Goal: Task Accomplishment & Management: Use online tool/utility

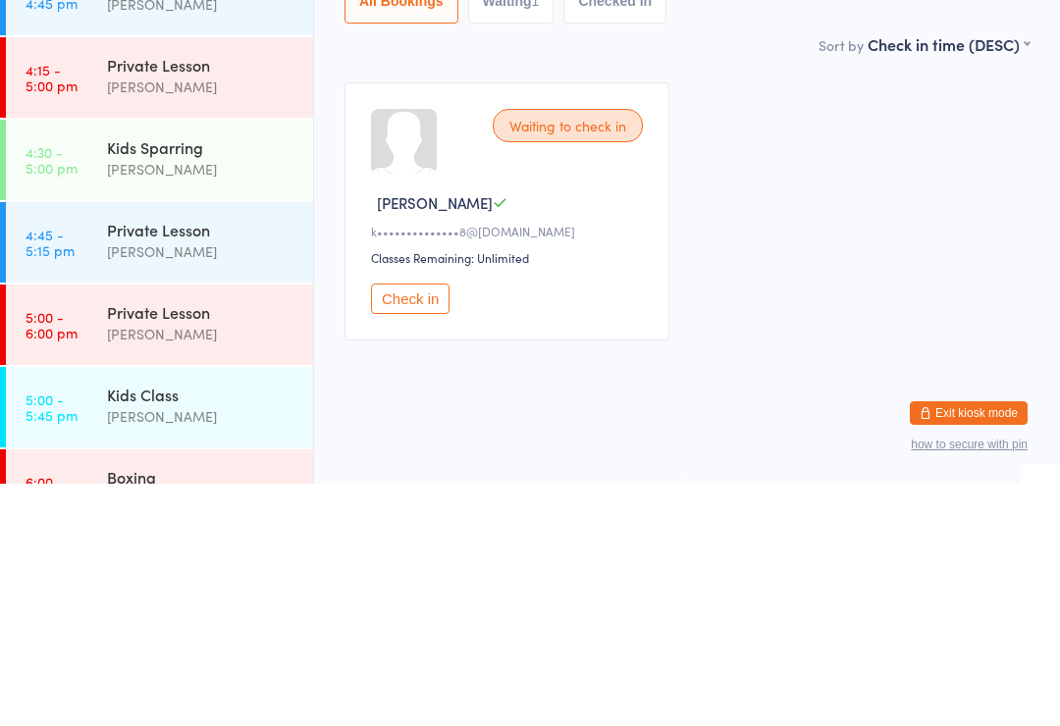
scroll to position [1879, 0]
click at [194, 378] on div "Kids Sparring" at bounding box center [201, 389] width 189 height 22
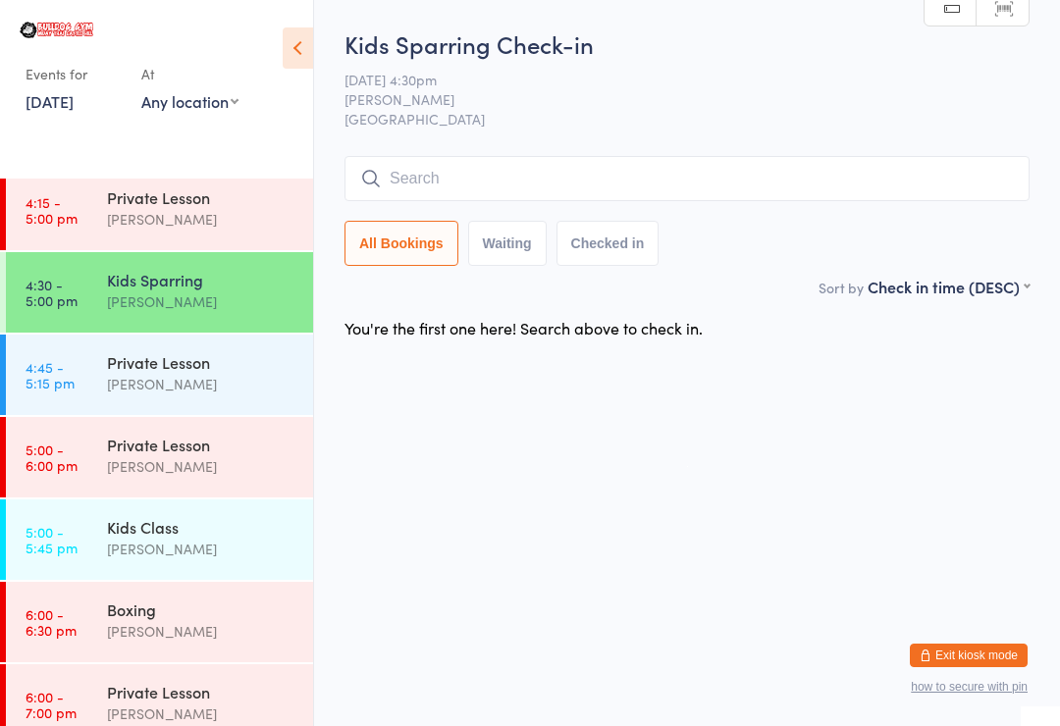
scroll to position [1989, 0]
click at [242, 279] on div "Kids Sparring" at bounding box center [201, 279] width 189 height 22
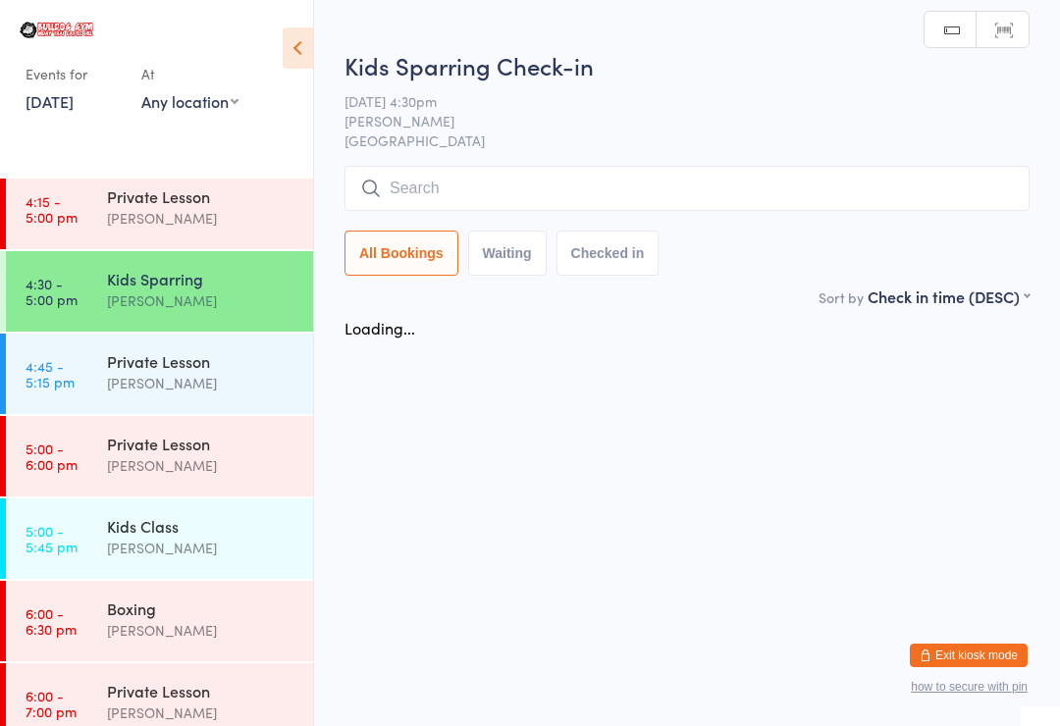
click at [486, 175] on input "search" at bounding box center [687, 188] width 685 height 45
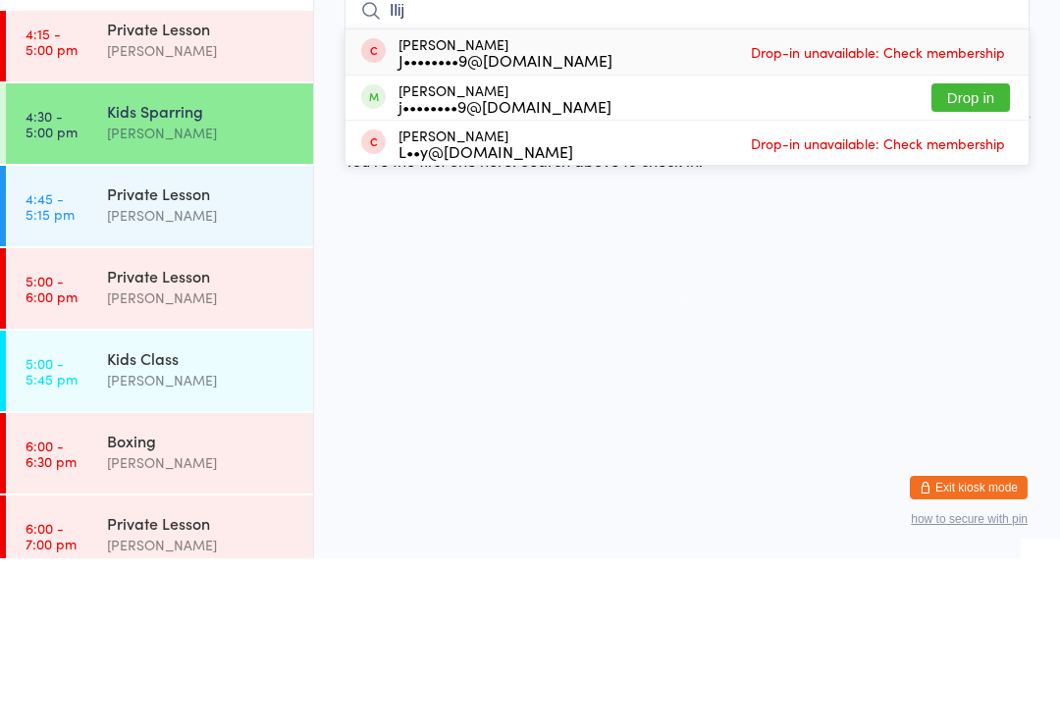
type input "Ilij"
click at [982, 251] on button "Drop in" at bounding box center [970, 265] width 79 height 28
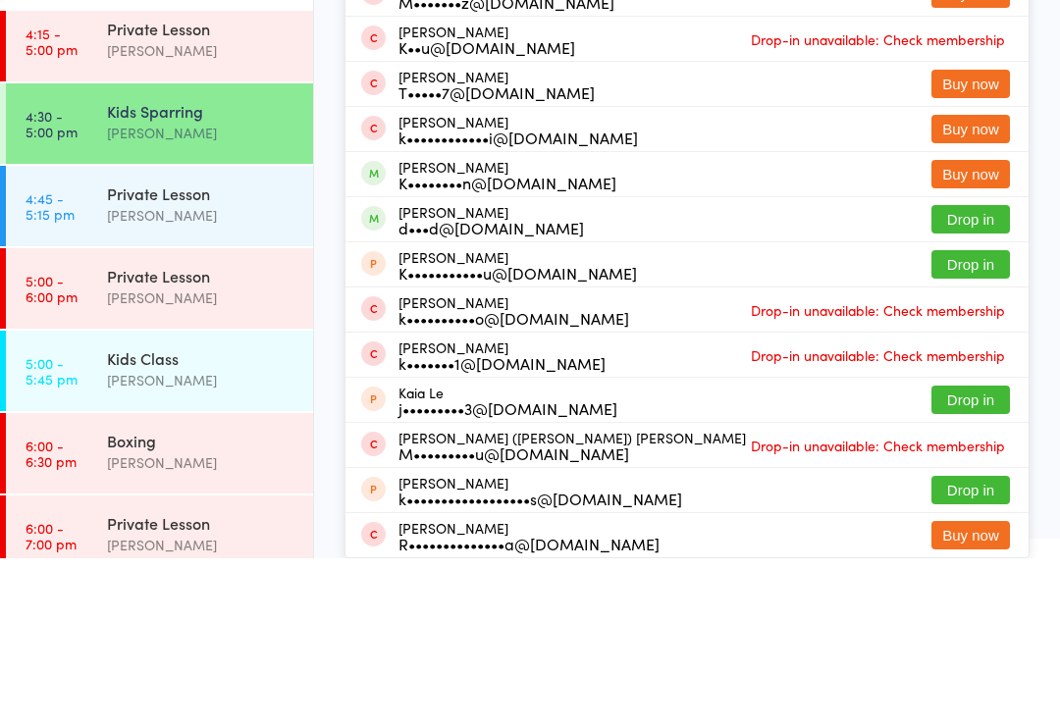
type input "[PERSON_NAME]"
click at [1003, 57] on button "Drop in" at bounding box center [970, 71] width 79 height 28
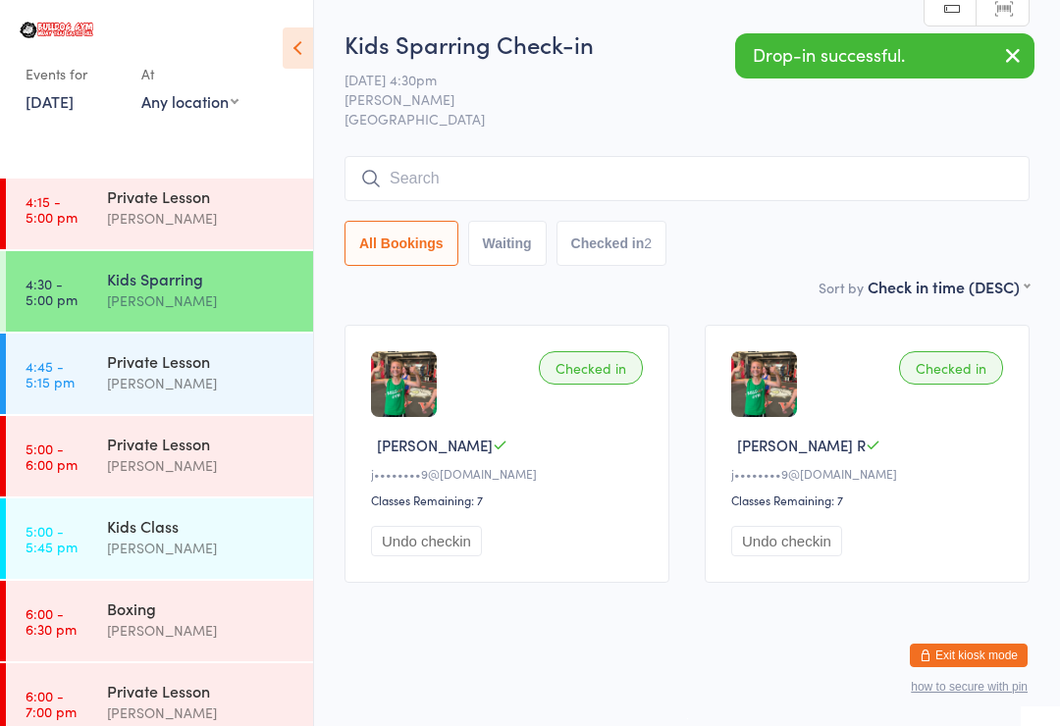
click at [199, 554] on div "[PERSON_NAME]" at bounding box center [201, 548] width 189 height 23
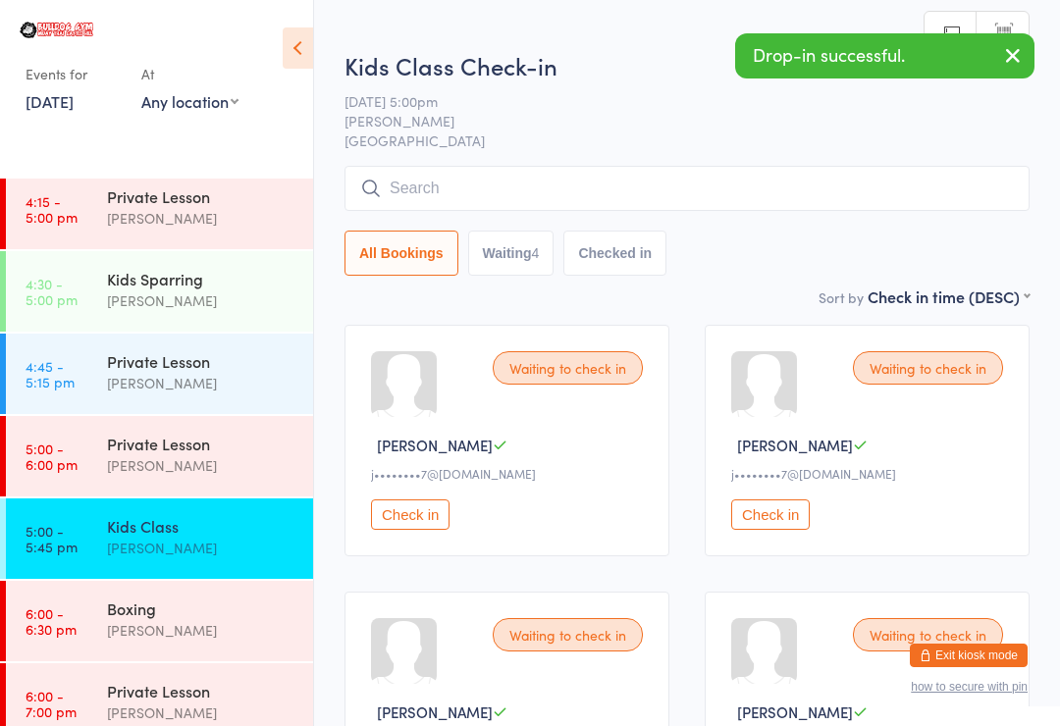
click at [587, 182] on input "search" at bounding box center [687, 188] width 685 height 45
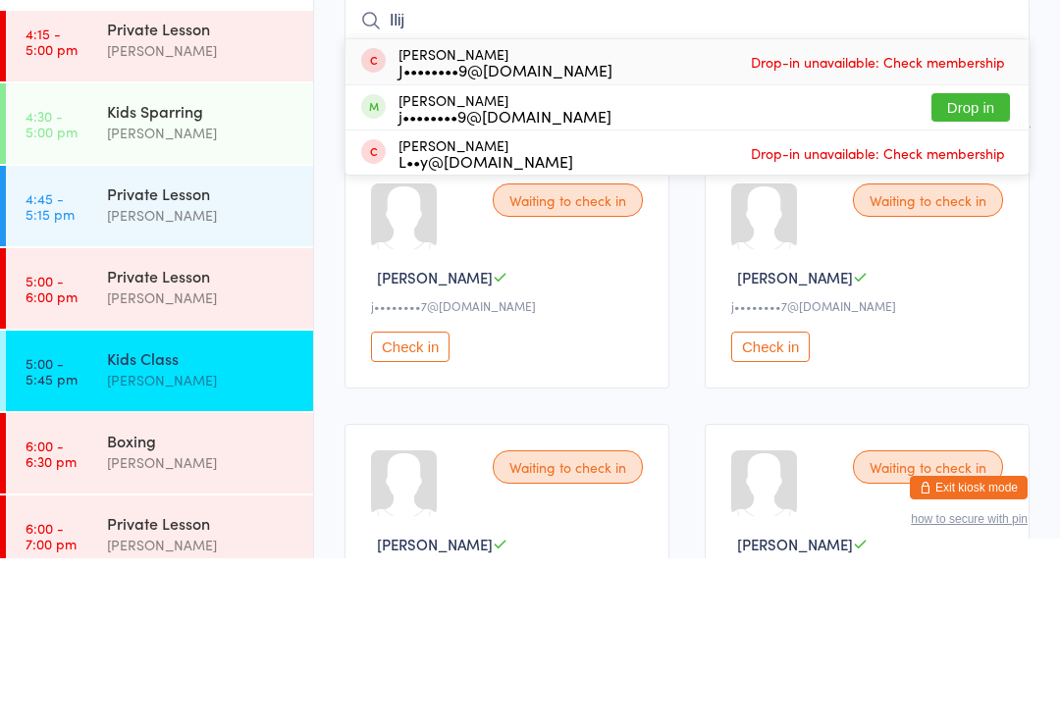
type input "Ilij"
click at [988, 261] on button "Drop in" at bounding box center [970, 275] width 79 height 28
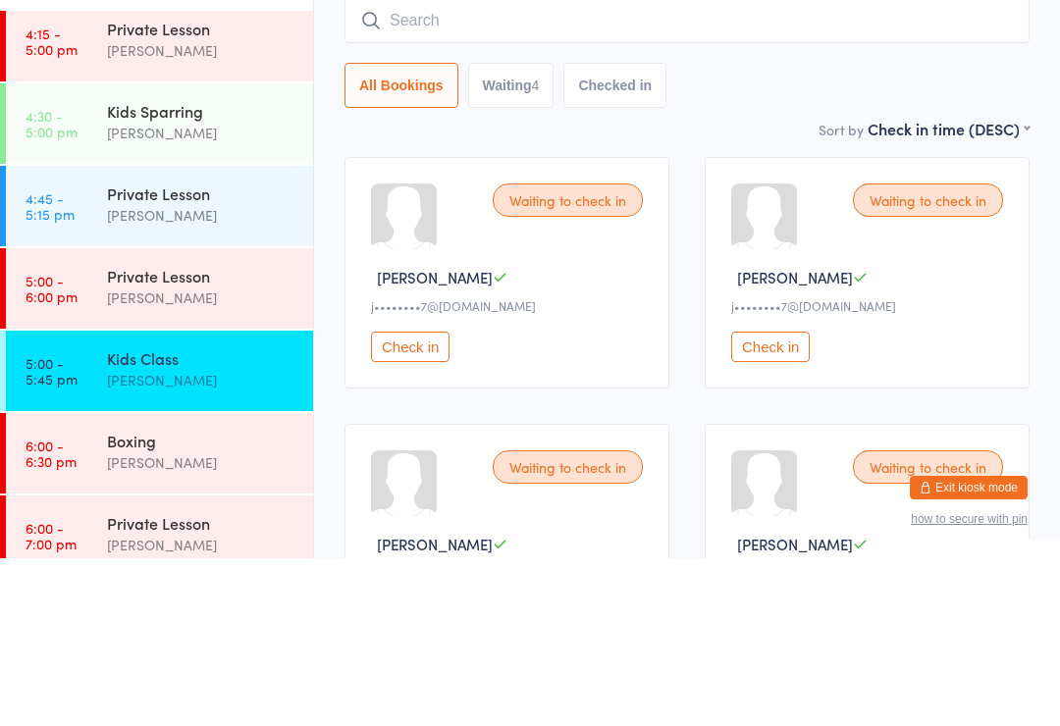
scroll to position [168, 0]
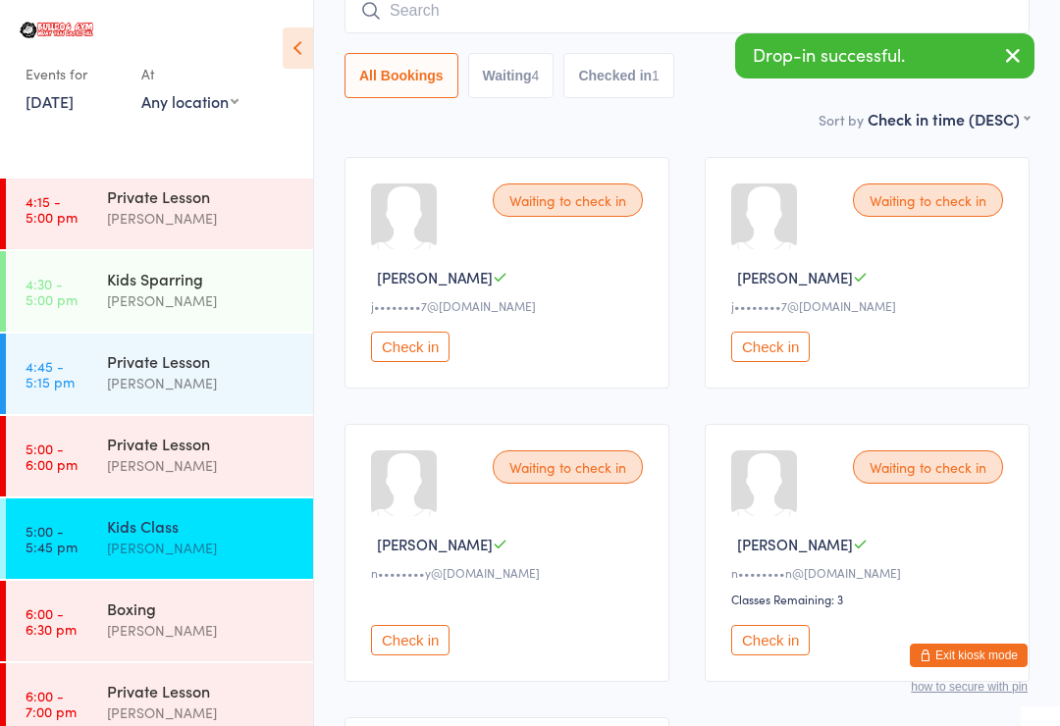
click at [639, 10] on input "search" at bounding box center [687, 10] width 685 height 45
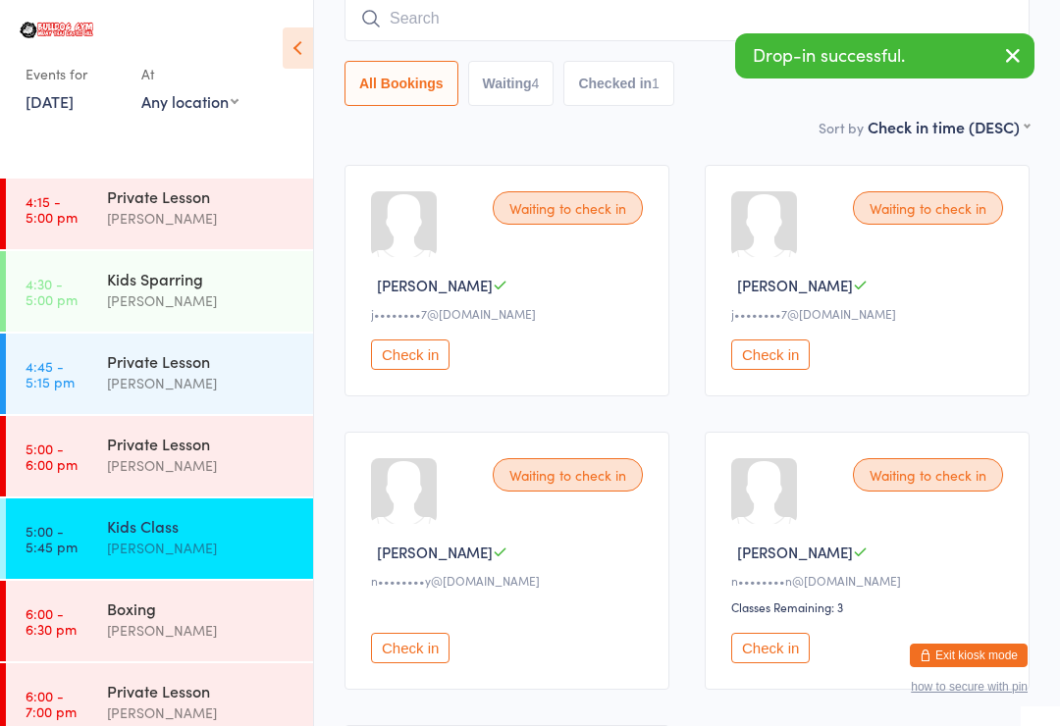
scroll to position [158, 0]
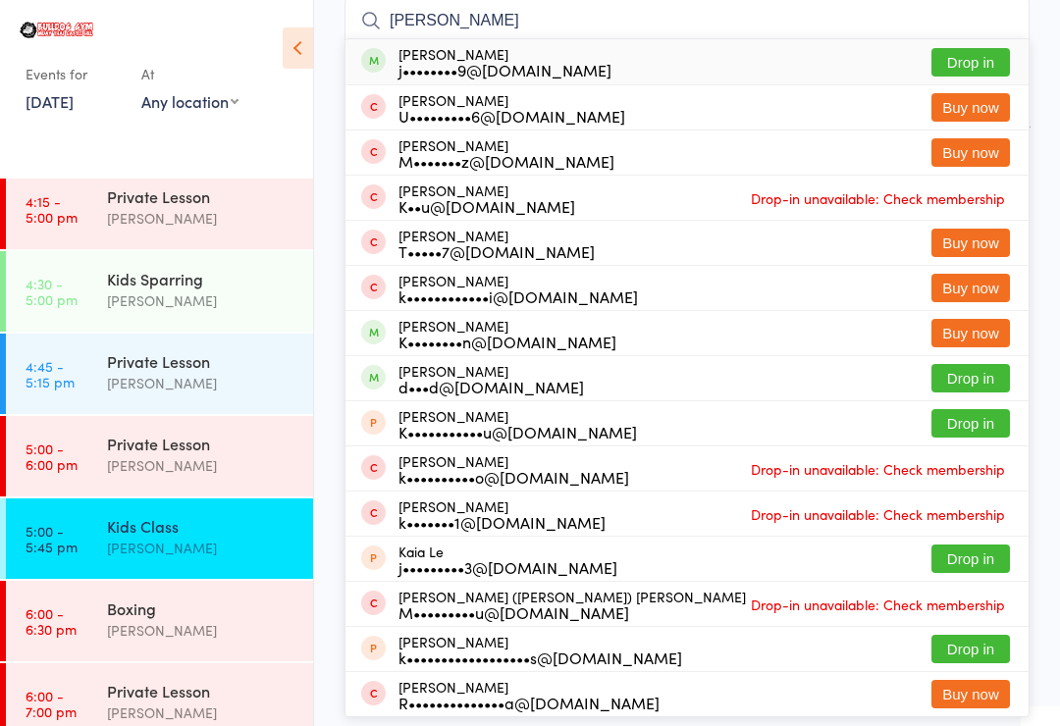
type input "[PERSON_NAME]"
click at [1006, 62] on button "Drop in" at bounding box center [970, 62] width 79 height 28
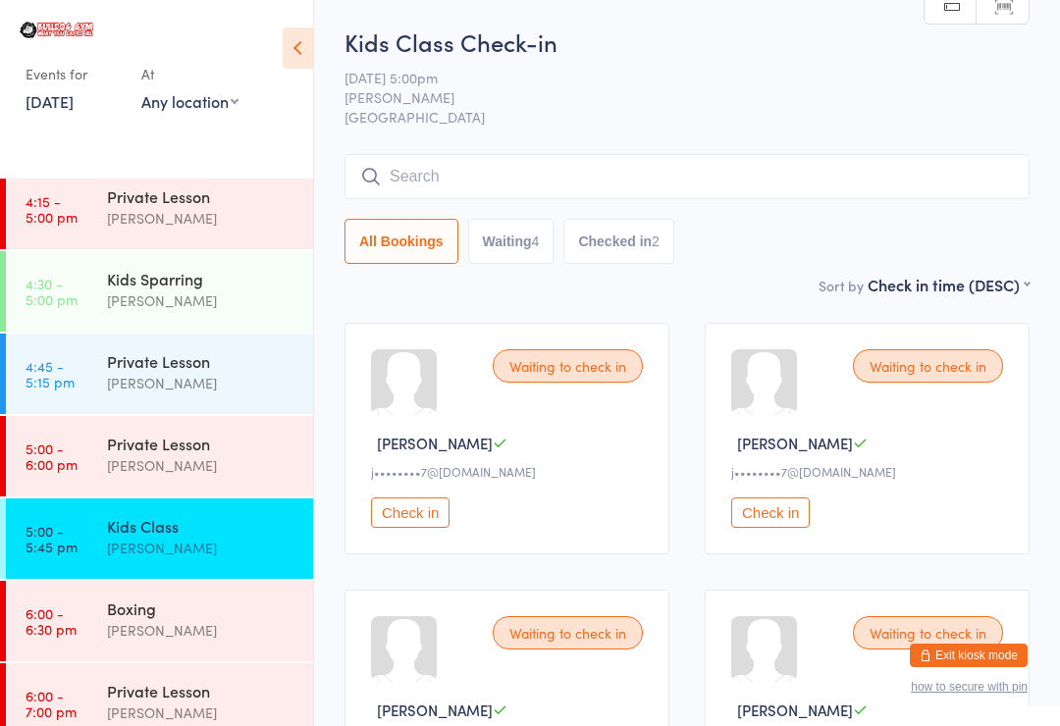
scroll to position [0, 0]
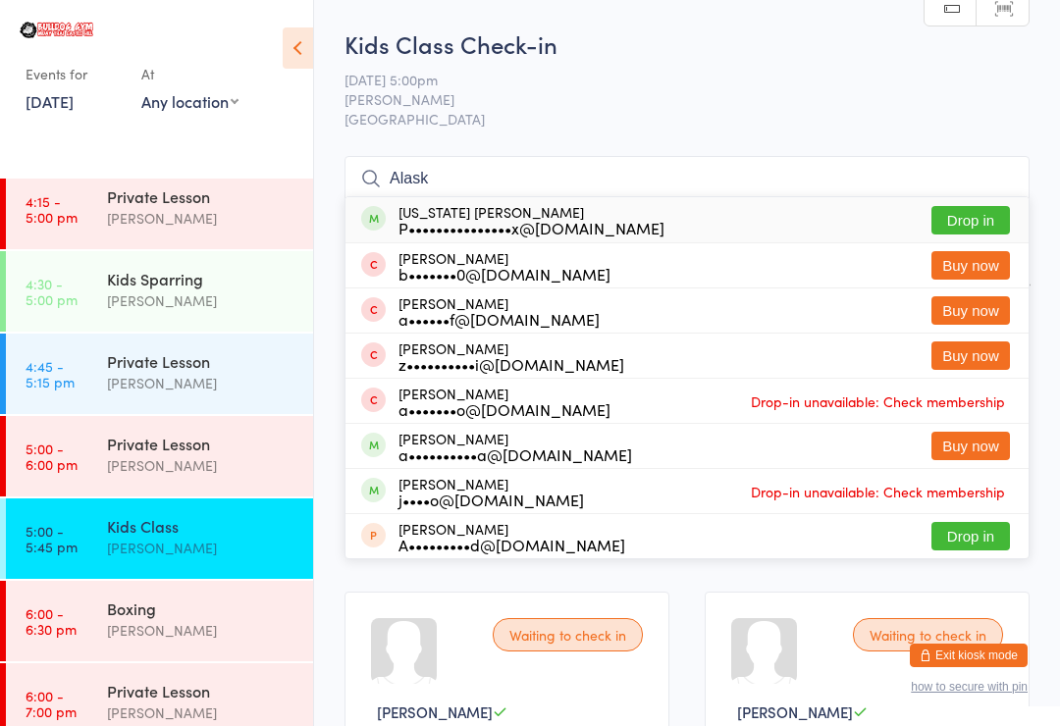
type input "Alask"
click at [948, 217] on button "Drop in" at bounding box center [970, 220] width 79 height 28
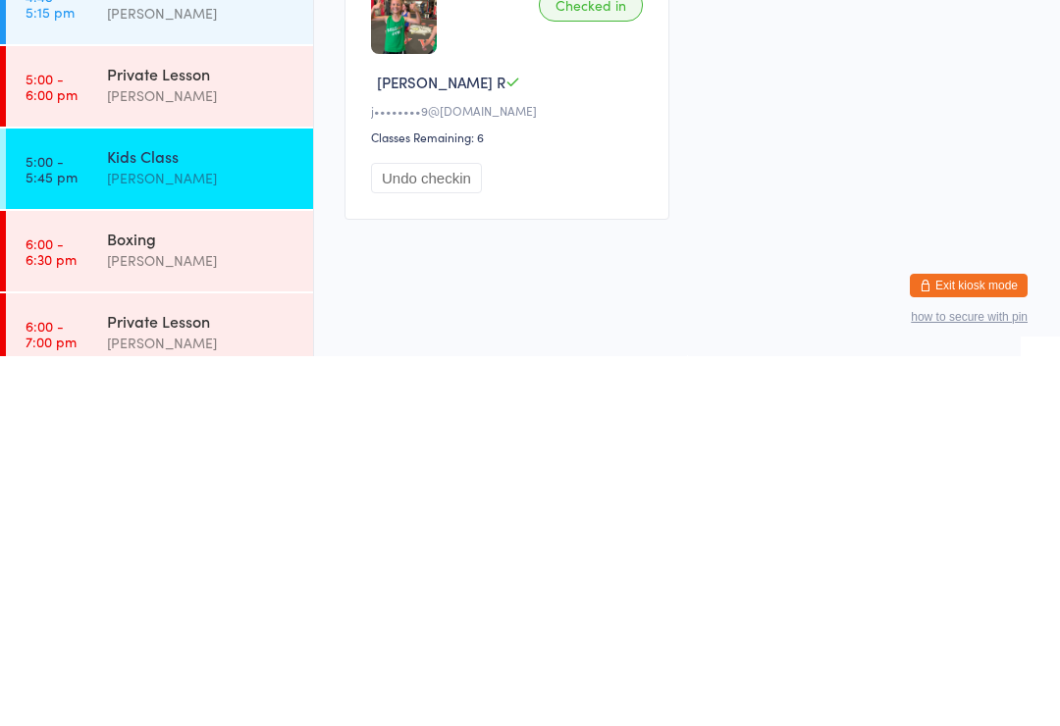
scroll to position [3, 0]
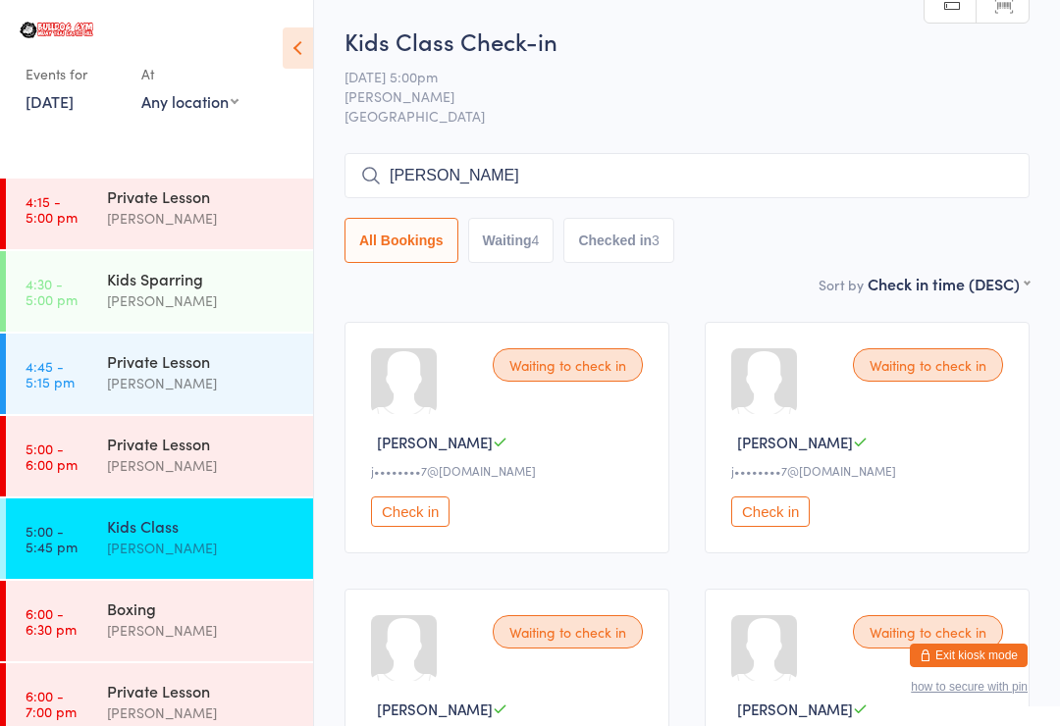
type input "[PERSON_NAME]"
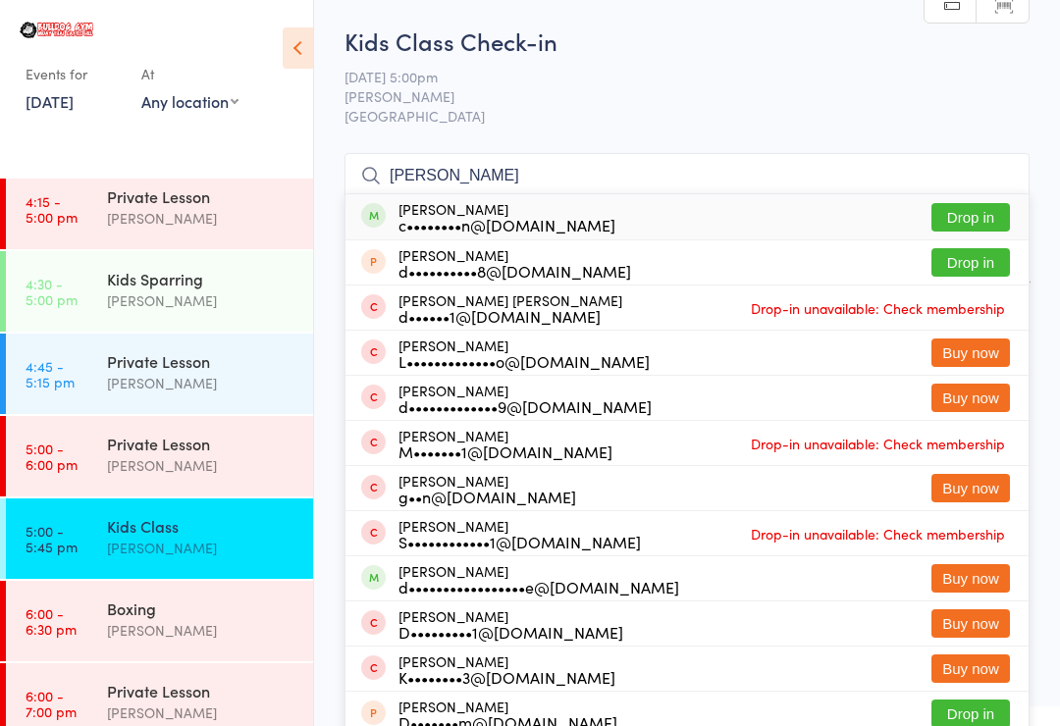
click at [970, 227] on button "Drop in" at bounding box center [970, 217] width 79 height 28
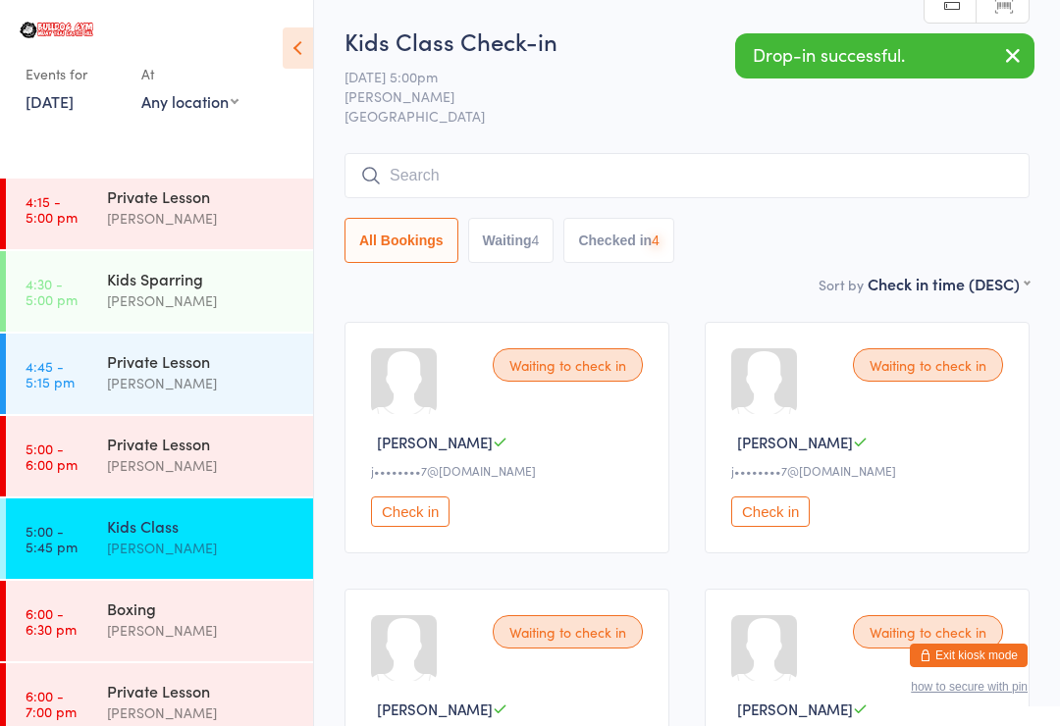
click at [451, 196] on input "search" at bounding box center [687, 175] width 685 height 45
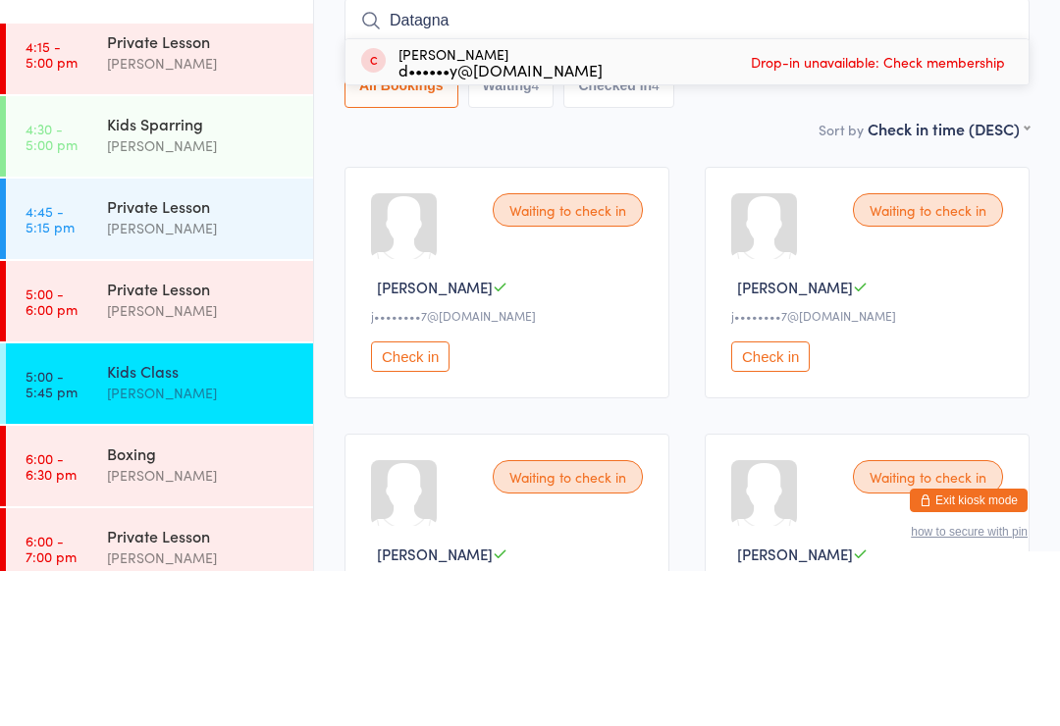
type input "Datagnan"
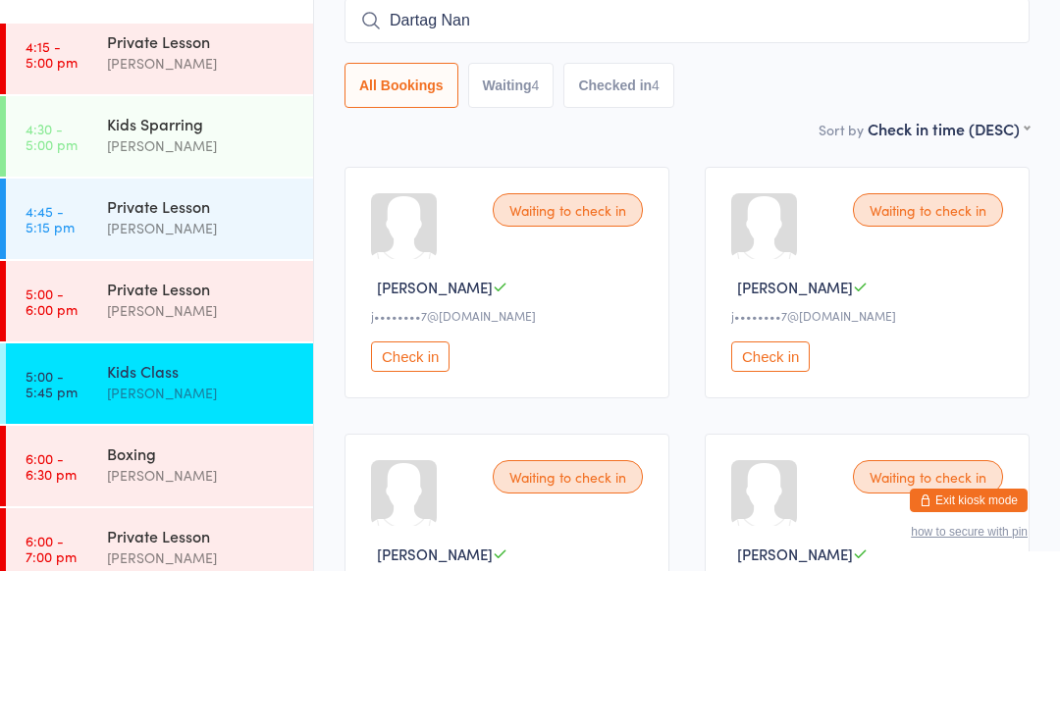
type input "Dartag Nan"
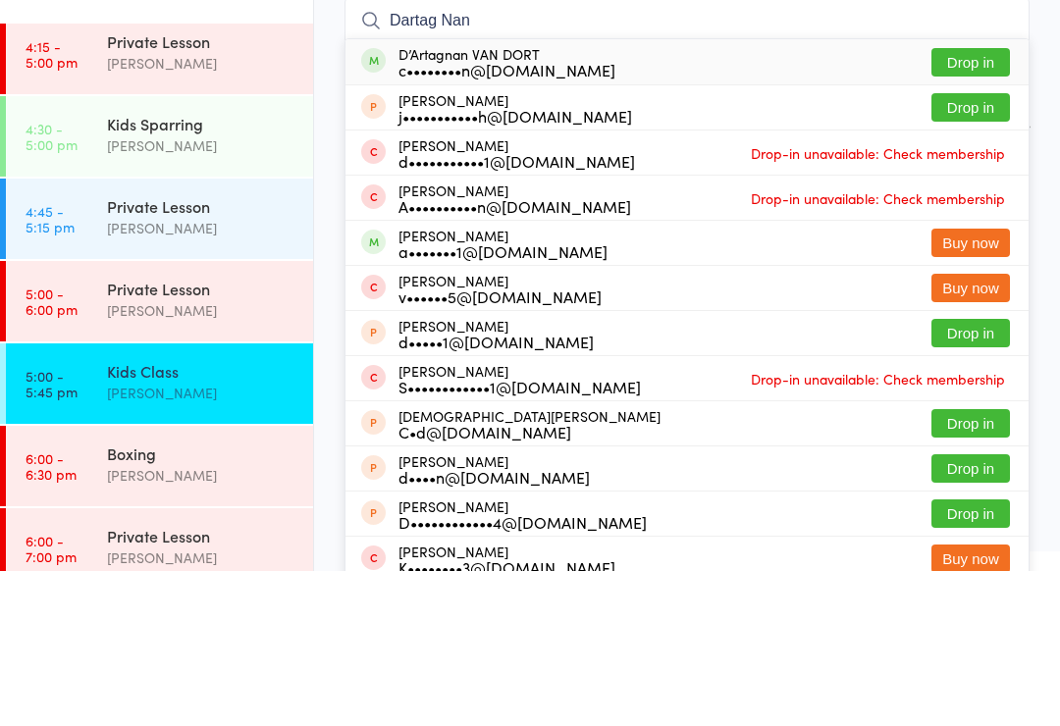
click at [992, 203] on button "Drop in" at bounding box center [970, 217] width 79 height 28
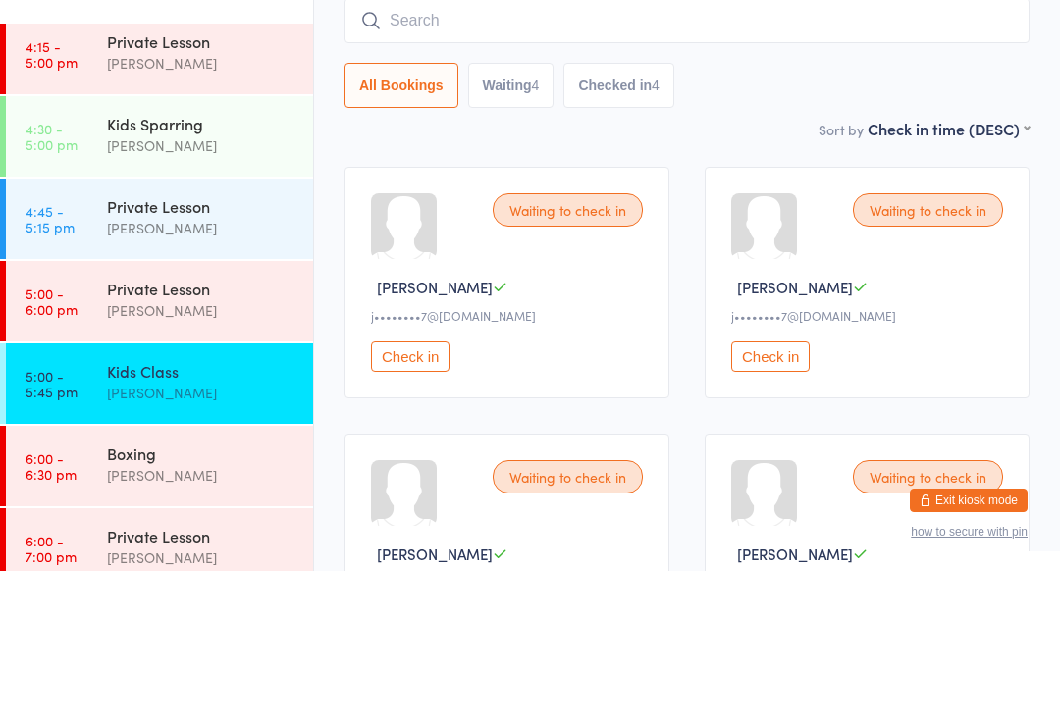
scroll to position [158, 0]
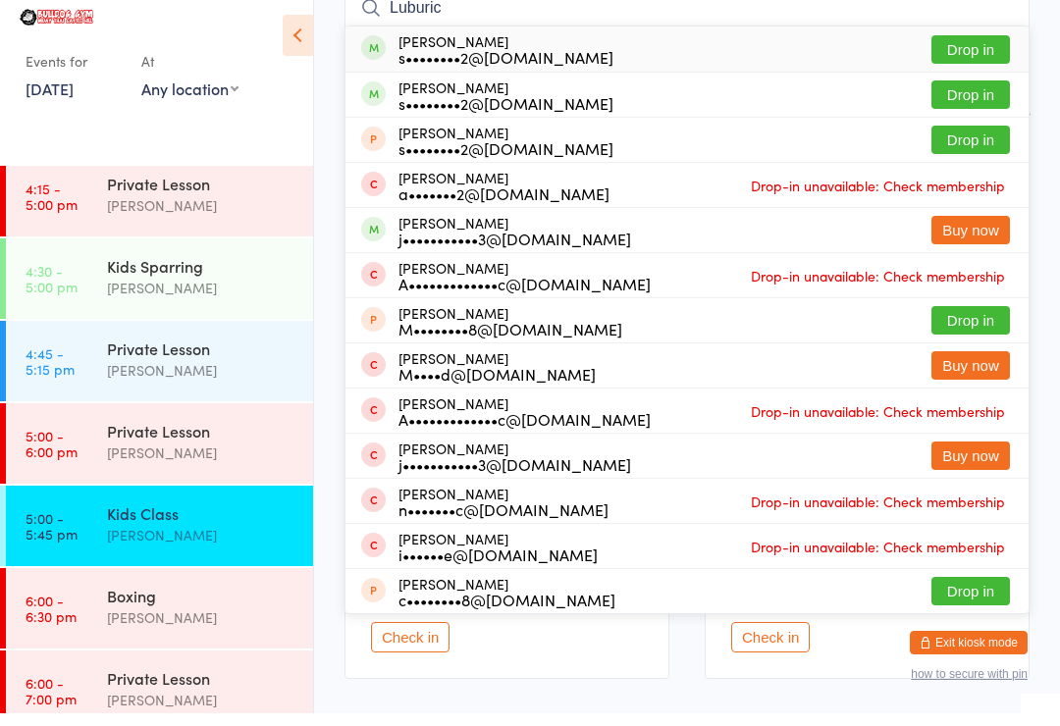
click at [965, 27] on input "Luburic" at bounding box center [687, 20] width 685 height 45
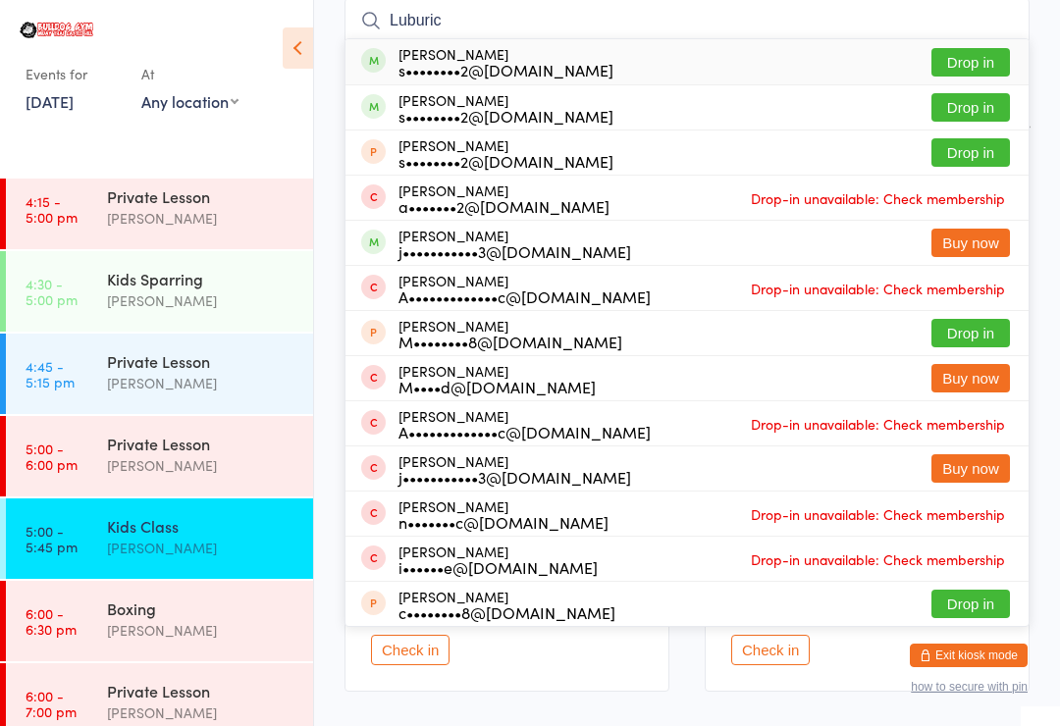
type input "Luburic"
click at [947, 54] on button "Drop in" at bounding box center [970, 62] width 79 height 28
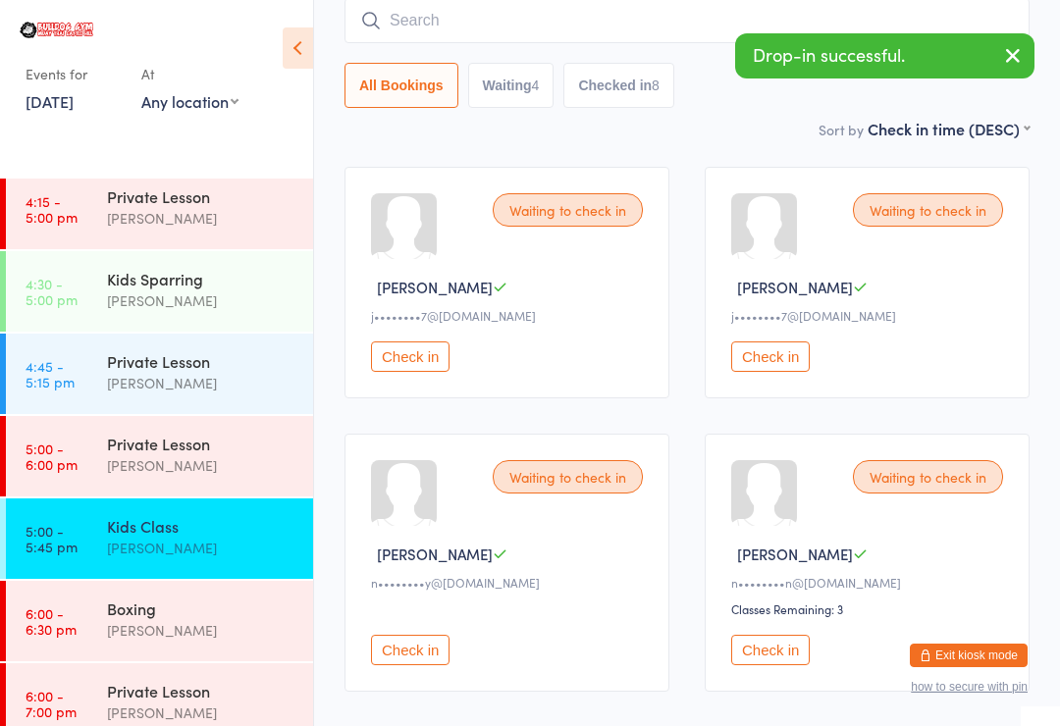
click at [632, 7] on input "search" at bounding box center [687, 20] width 685 height 45
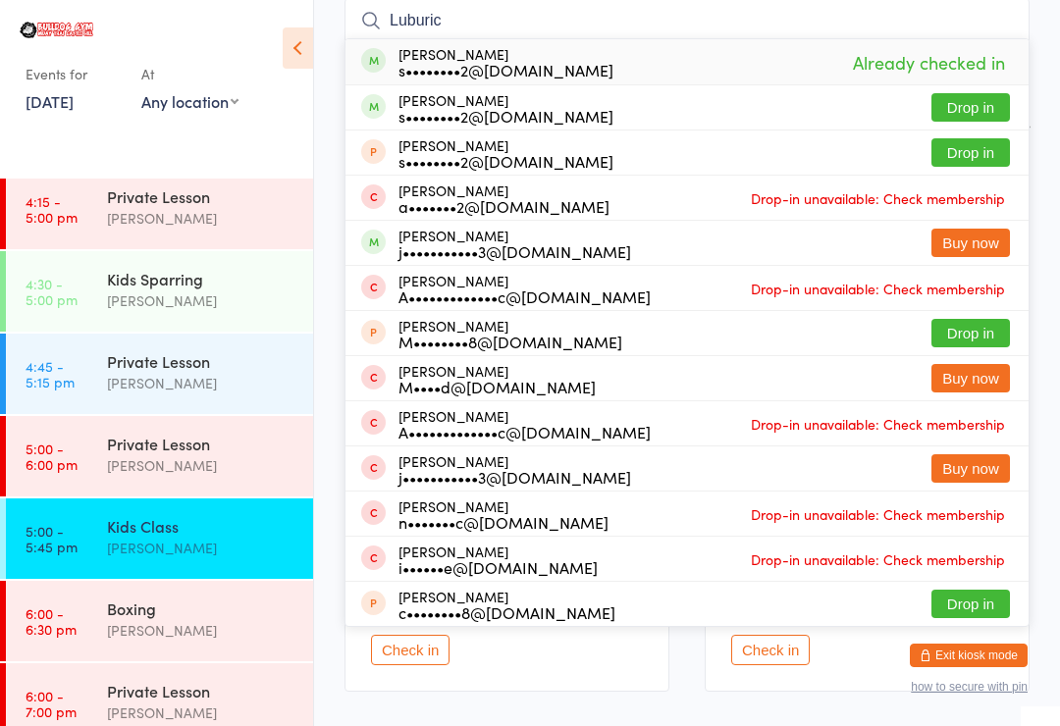
type input "Luburic"
click at [982, 107] on button "Drop in" at bounding box center [970, 107] width 79 height 28
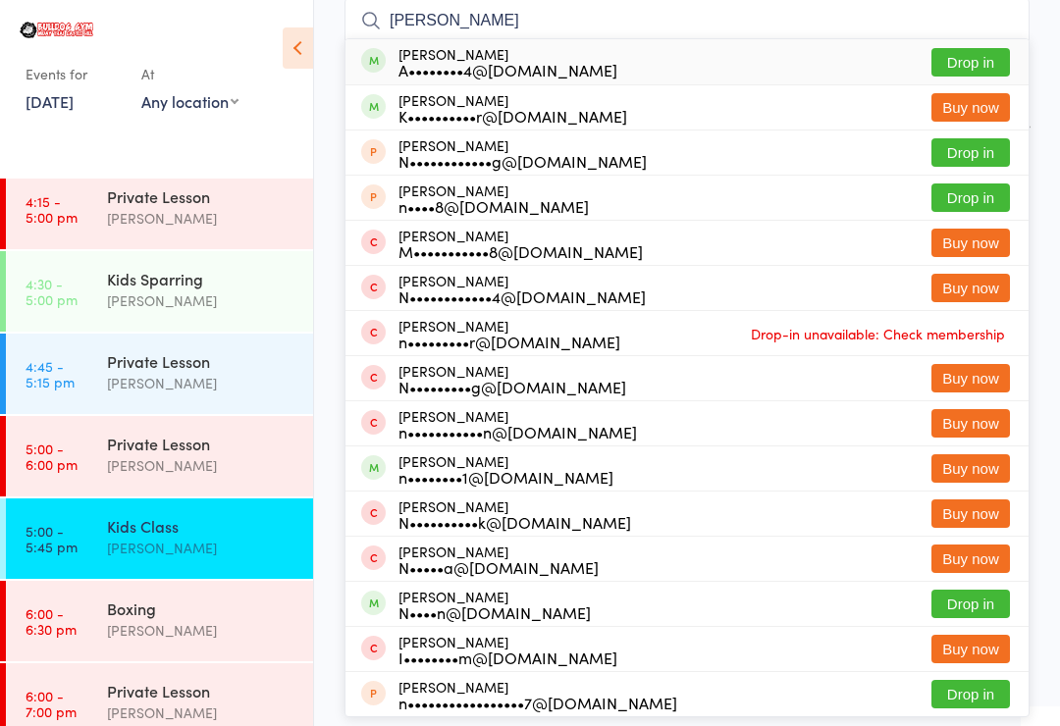
type input "[PERSON_NAME]"
click at [373, 65] on span at bounding box center [373, 60] width 25 height 25
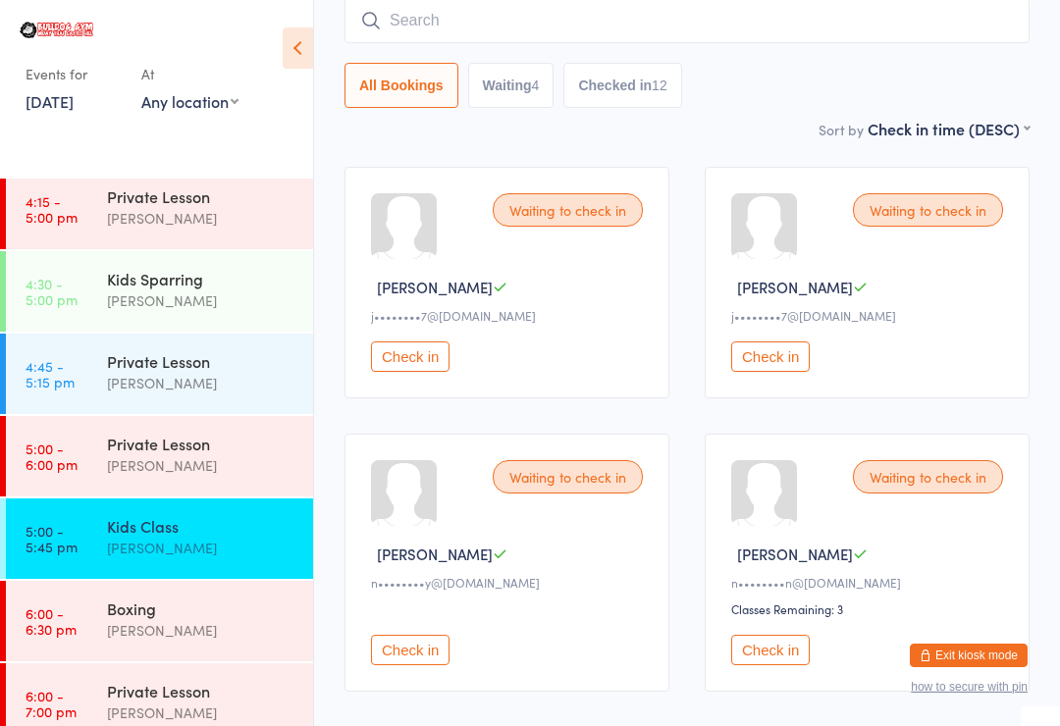
click at [110, 526] on div "Kids Class" at bounding box center [201, 526] width 189 height 22
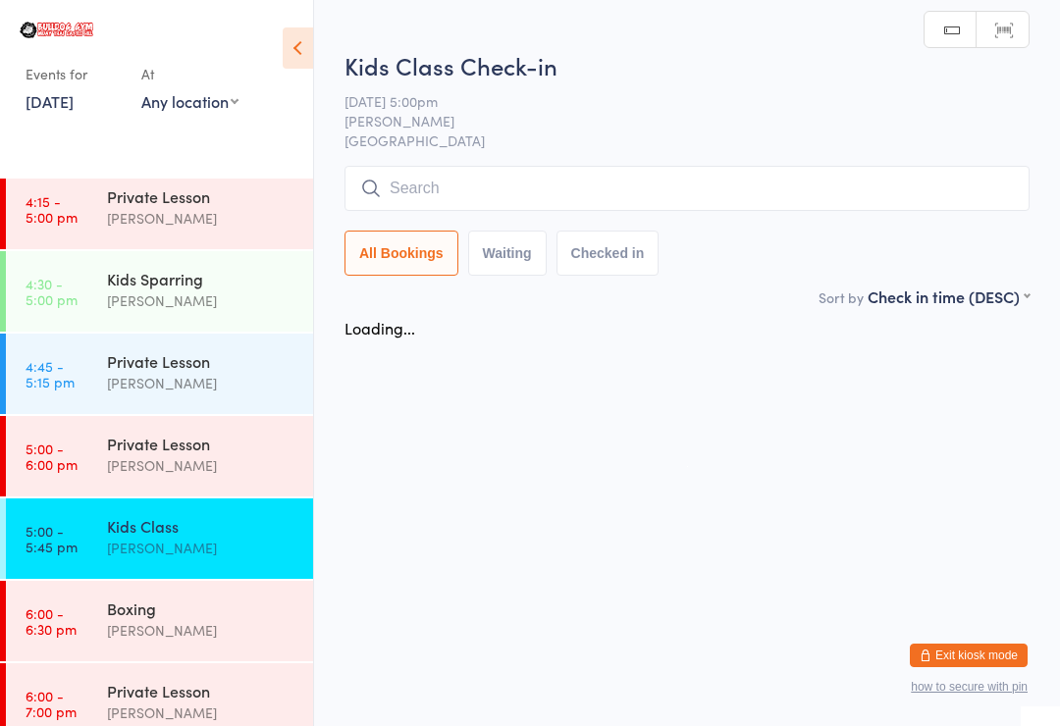
scroll to position [0, 0]
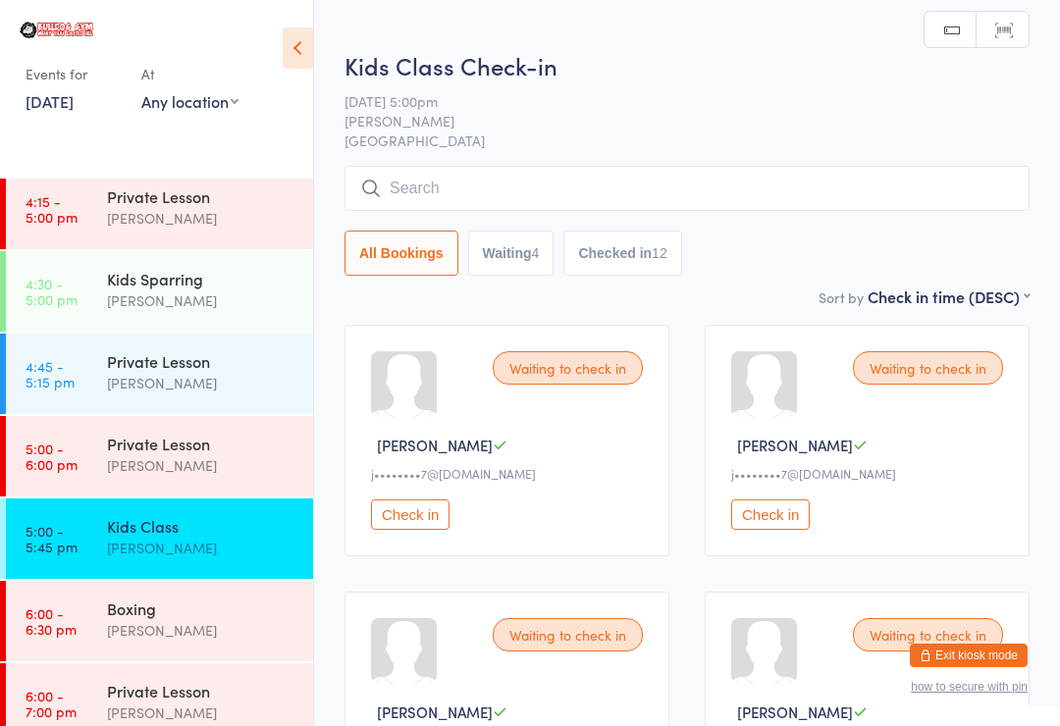
click at [512, 173] on input "search" at bounding box center [687, 188] width 685 height 45
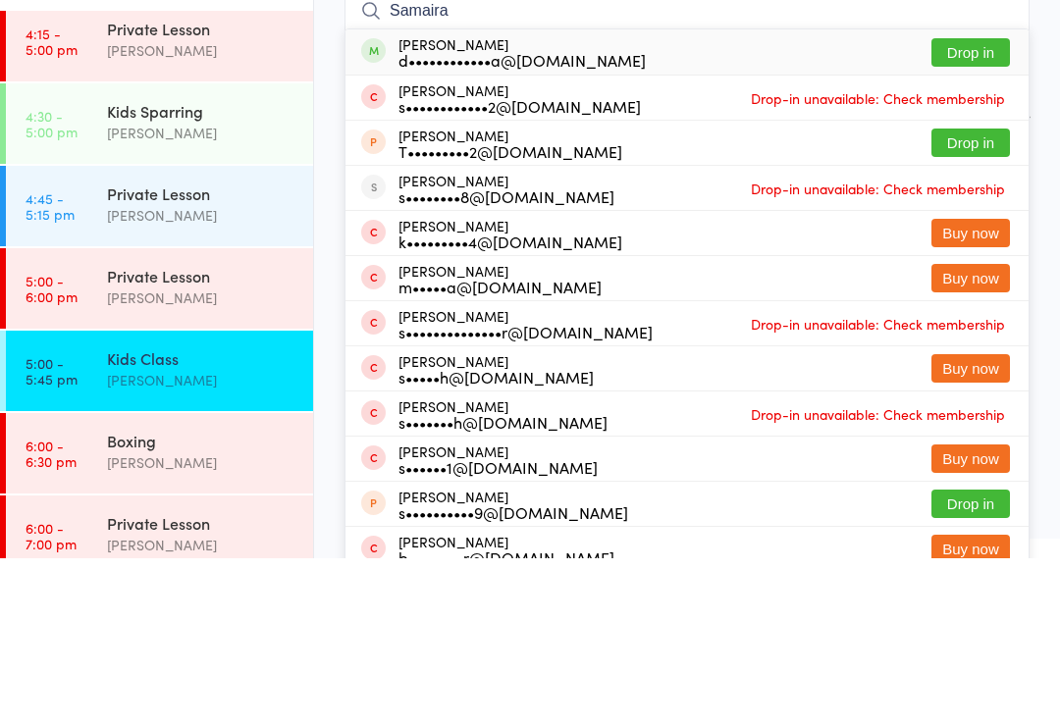
type input "Samaira"
click at [979, 206] on button "Drop in" at bounding box center [970, 220] width 79 height 28
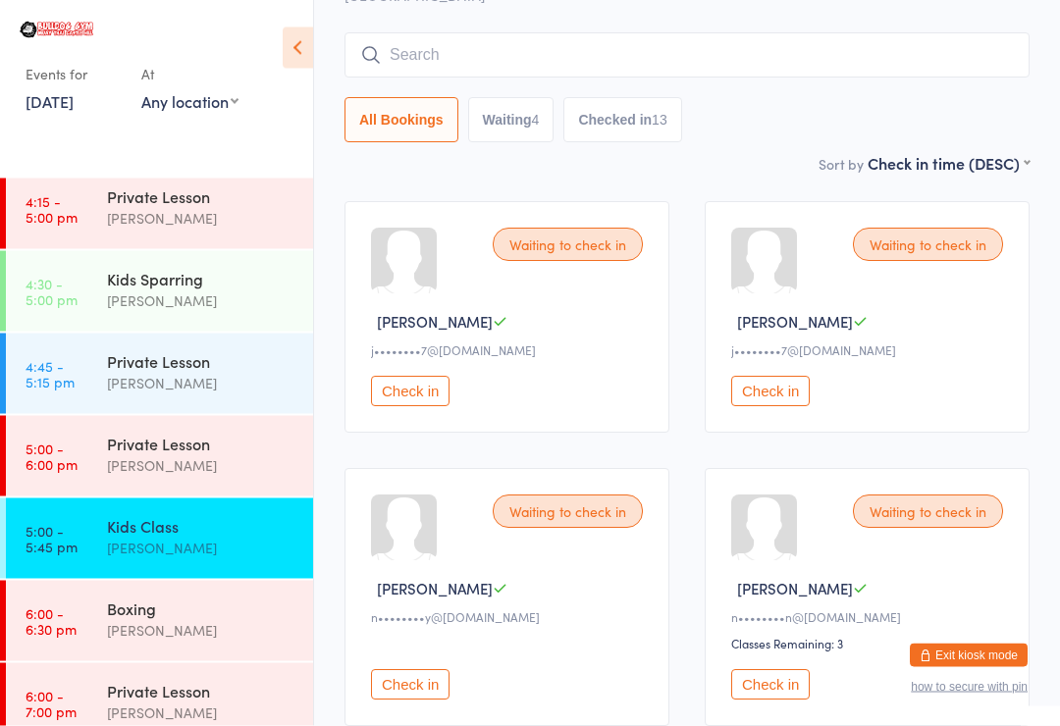
scroll to position [125, 0]
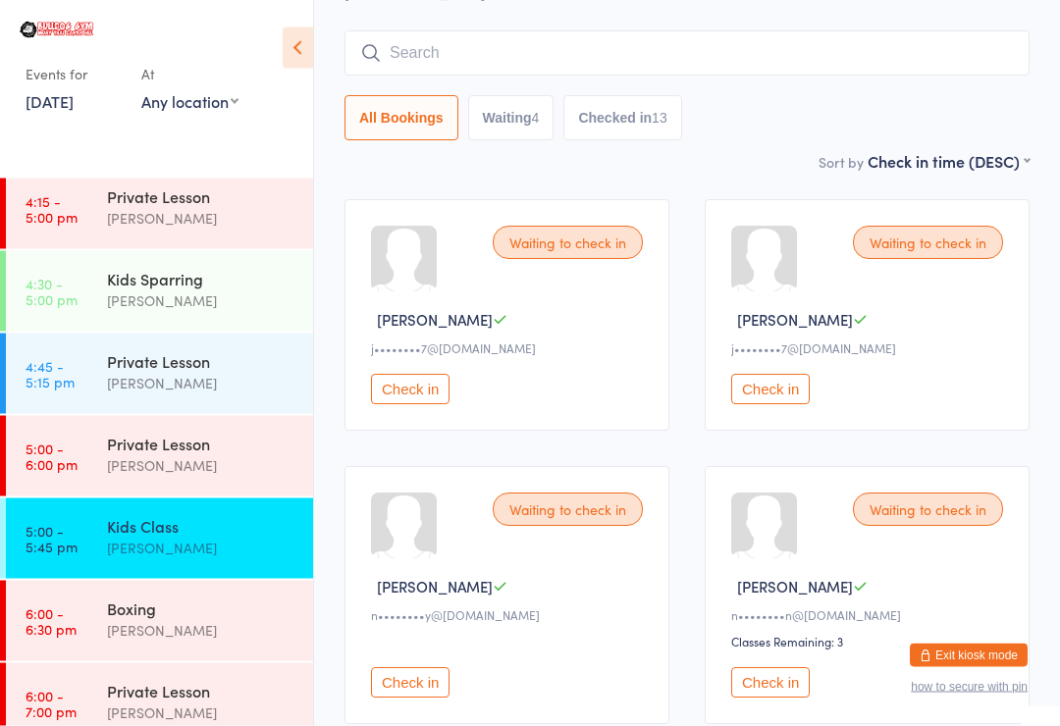
click at [148, 535] on div "Kids Class" at bounding box center [201, 526] width 189 height 22
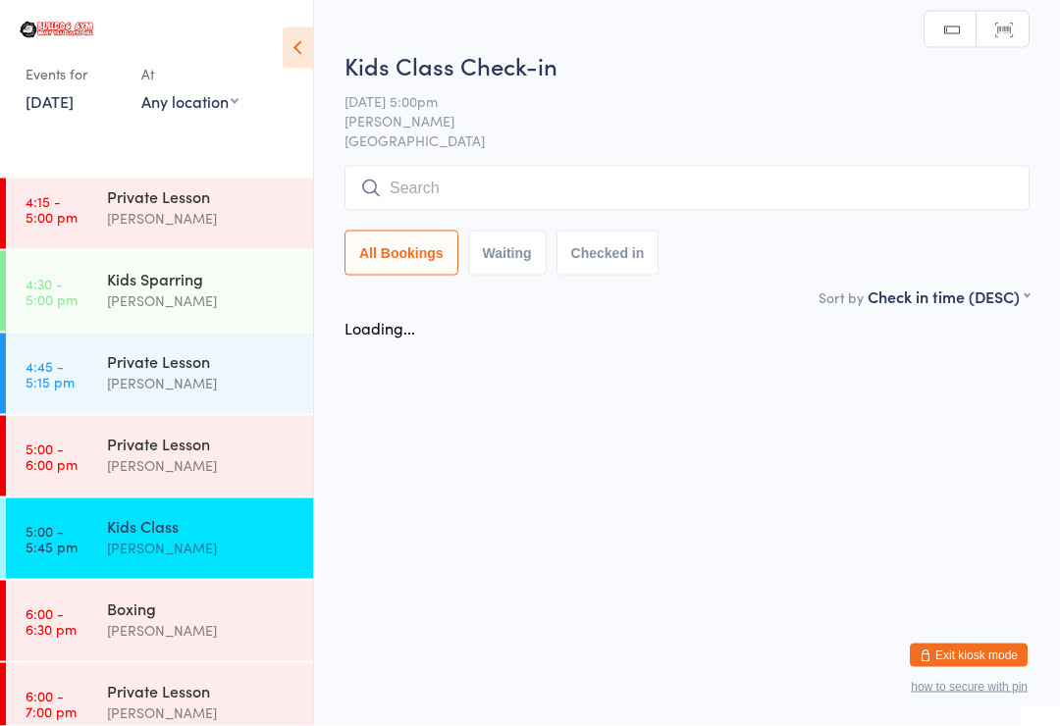
scroll to position [0, 0]
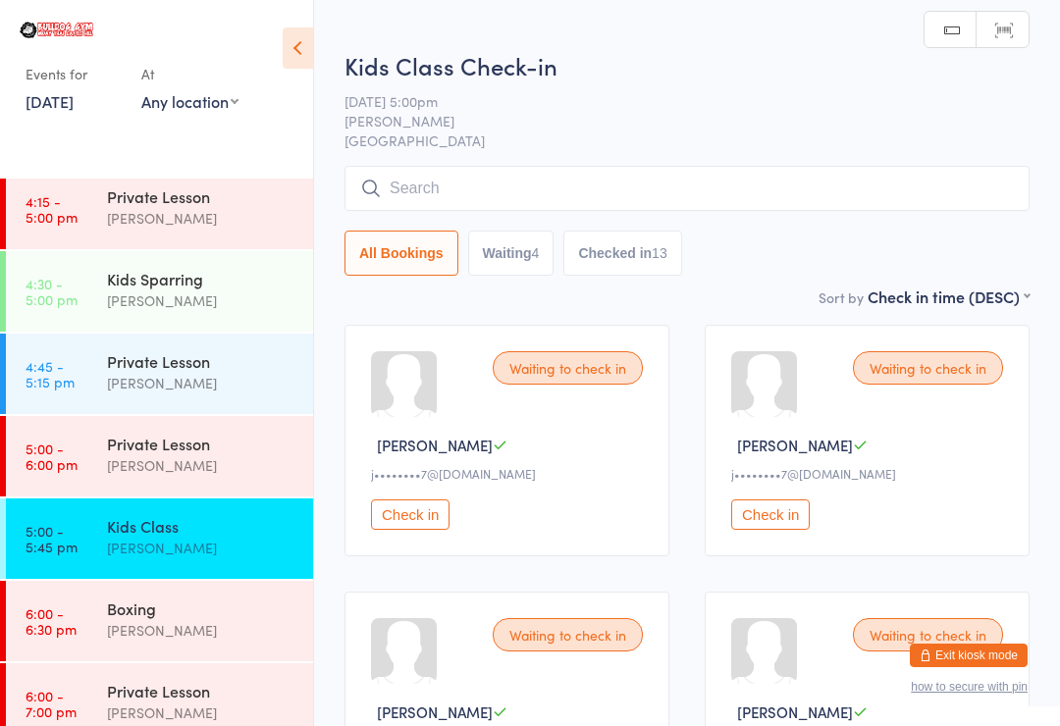
click at [505, 157] on div "Kids Class Check-in [DATE] 5:00pm [PERSON_NAME] Bulldog Gym Castle Hill Manual …" at bounding box center [687, 167] width 685 height 237
click at [503, 191] on input "search" at bounding box center [687, 188] width 685 height 45
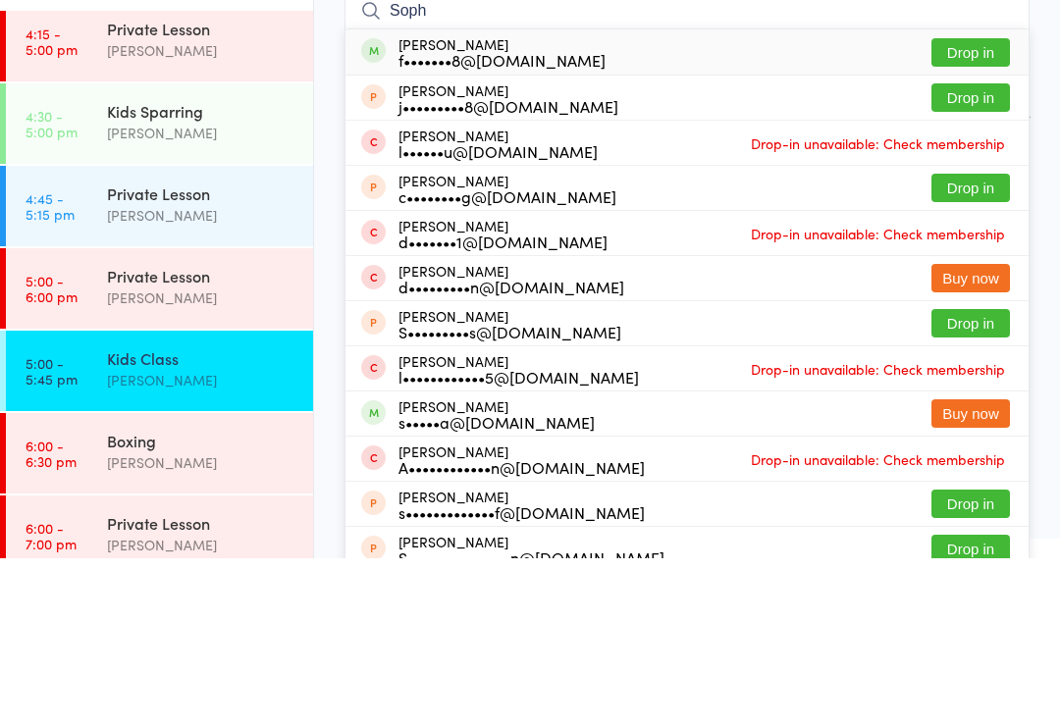
type input "Soph"
click at [988, 197] on div "[PERSON_NAME] f•••••••8@[DOMAIN_NAME] Drop in" at bounding box center [686, 219] width 683 height 45
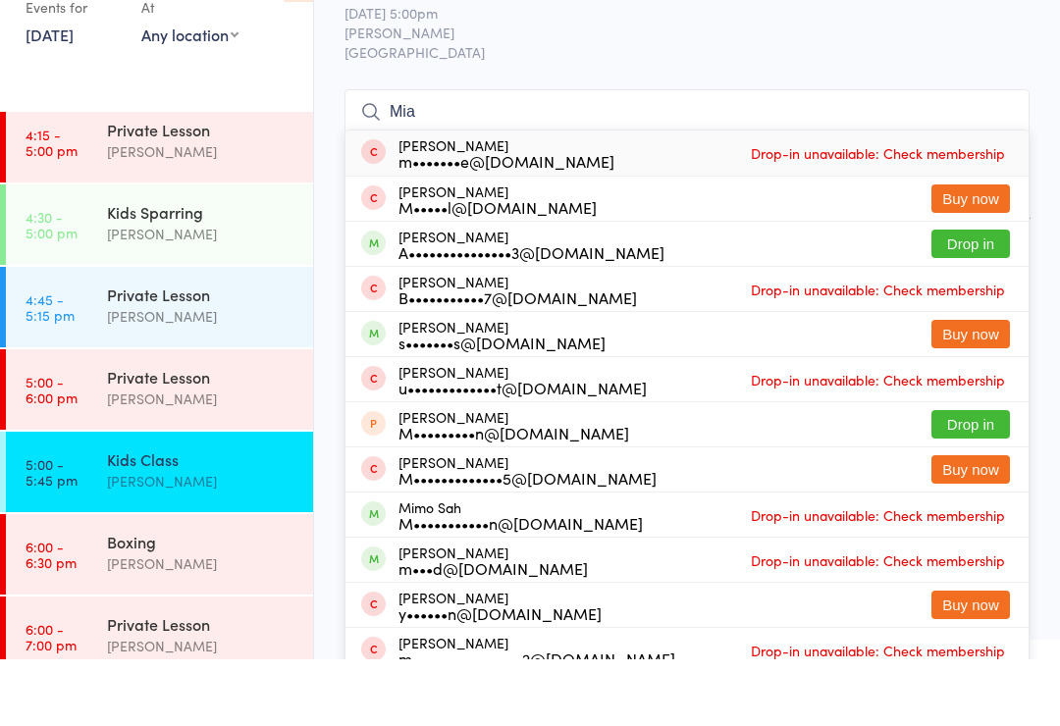
type input "Mia"
click at [958, 296] on button "Drop in" at bounding box center [970, 310] width 79 height 28
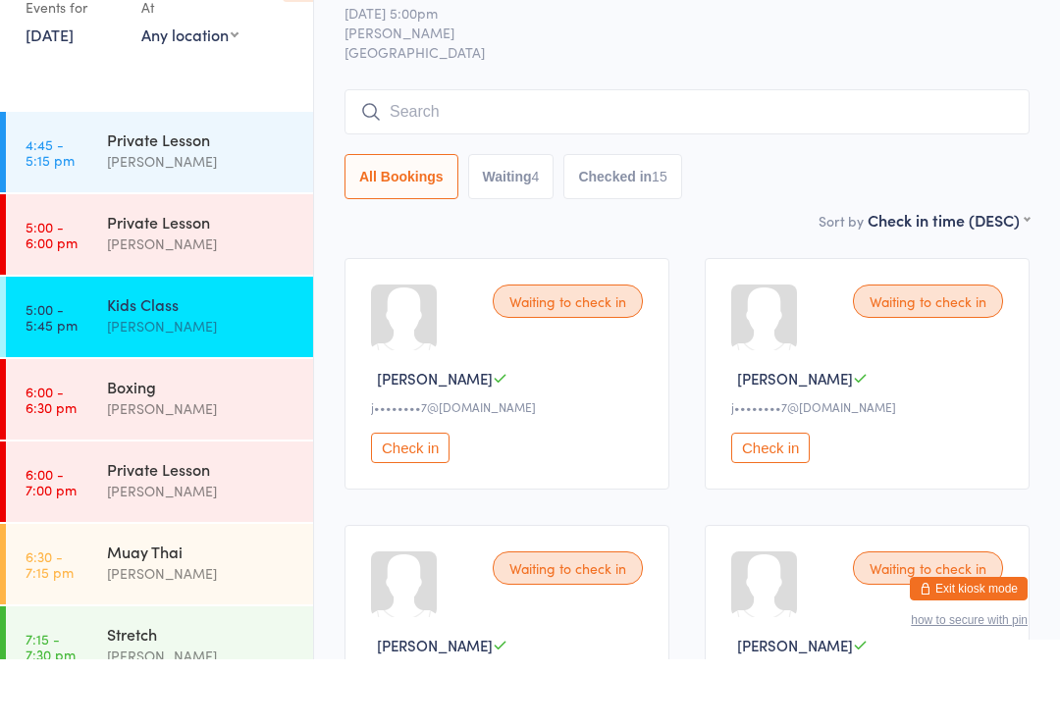
scroll to position [2143, 0]
click at [74, 369] on time "5:00 - 5:45 pm" at bounding box center [52, 384] width 52 height 31
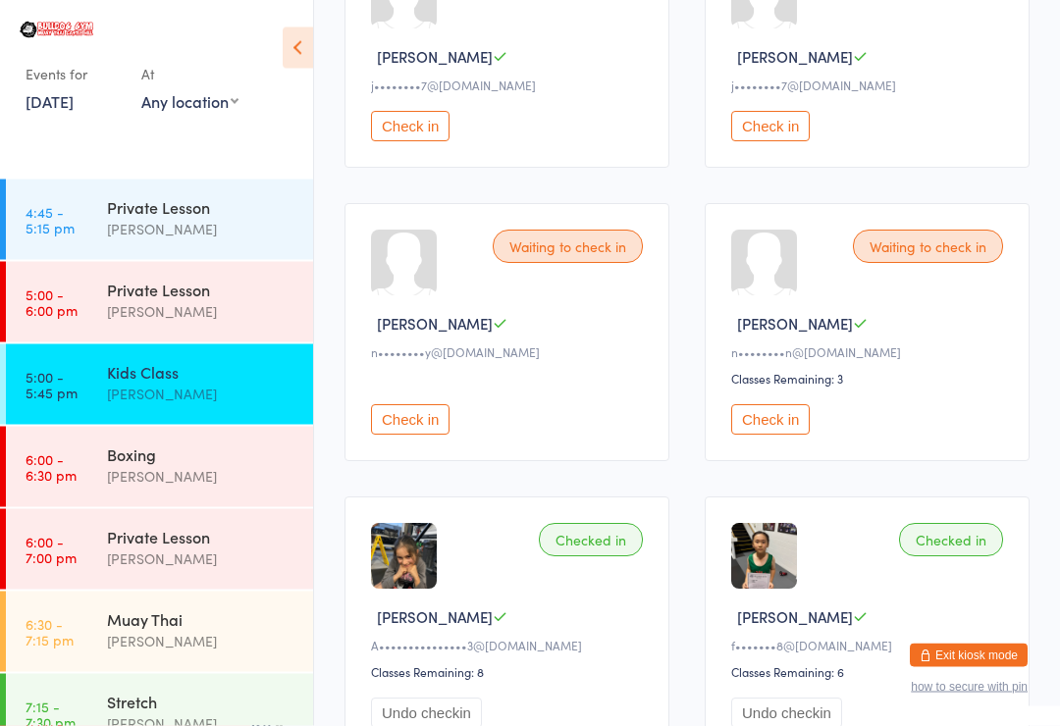
scroll to position [389, 0]
click at [805, 420] on button "Check in" at bounding box center [770, 419] width 79 height 30
